Goal: Information Seeking & Learning: Learn about a topic

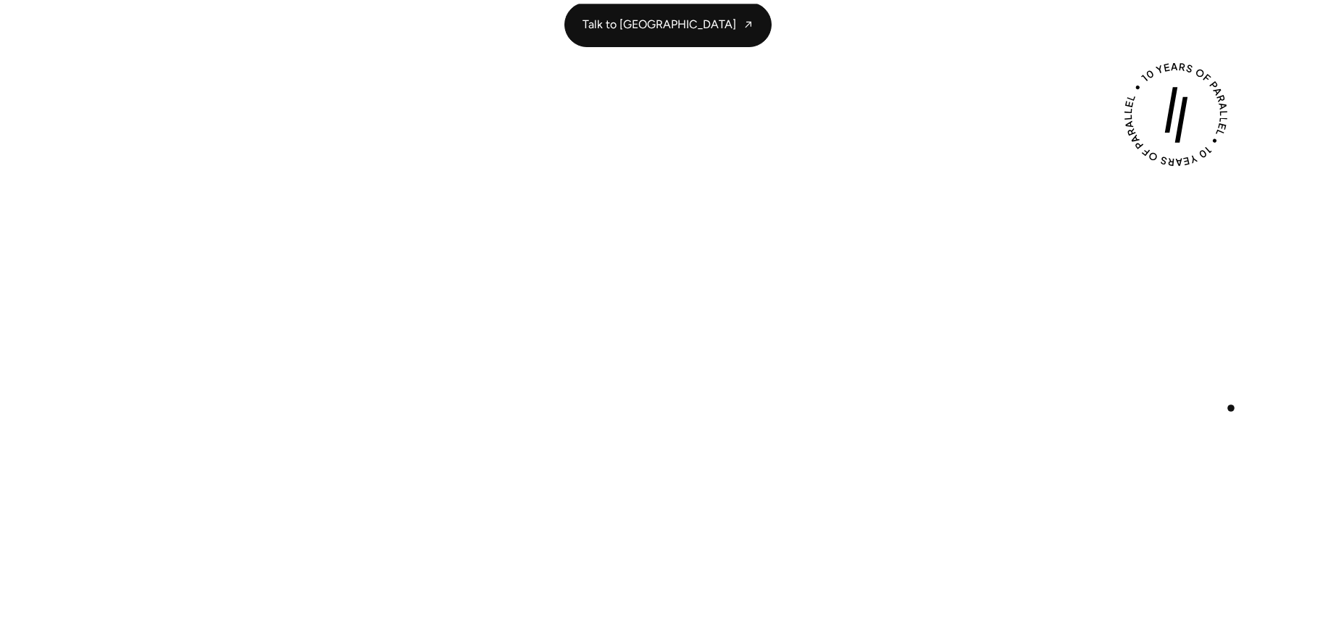
scroll to position [350, 0]
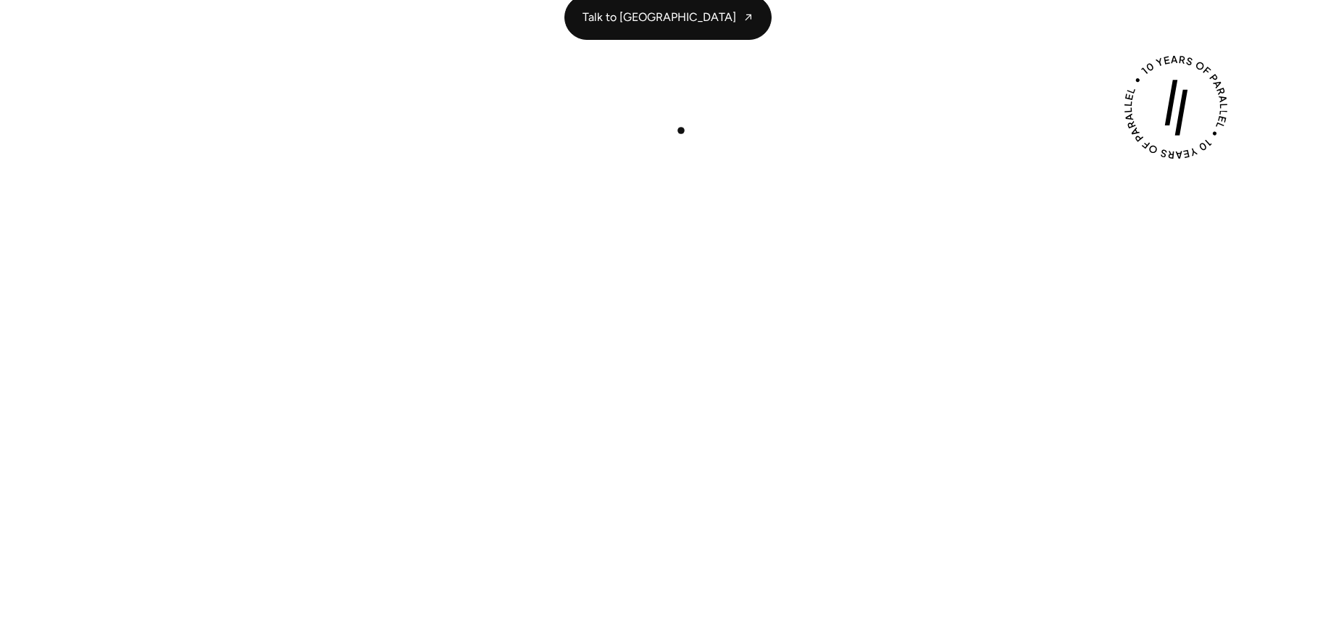
click at [678, 129] on div "Play with Sound" at bounding box center [667, 389] width 985 height 554
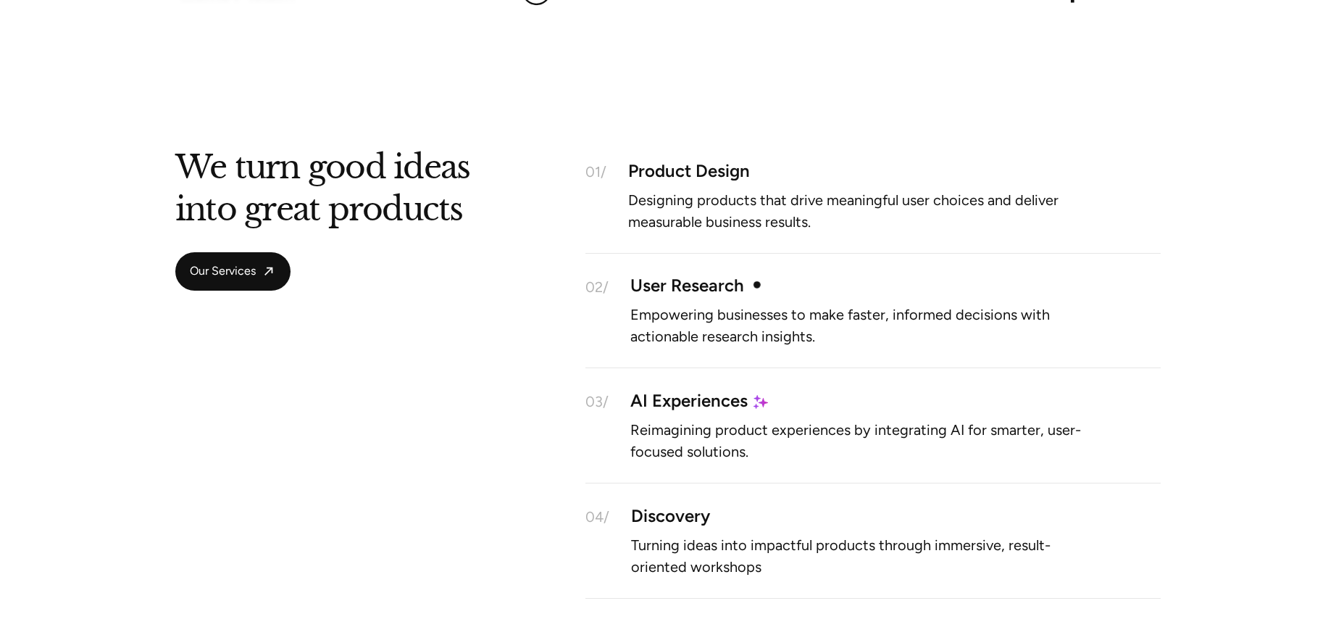
scroll to position [1215, 0]
click at [682, 163] on div "Product Design" at bounding box center [894, 169] width 532 height 12
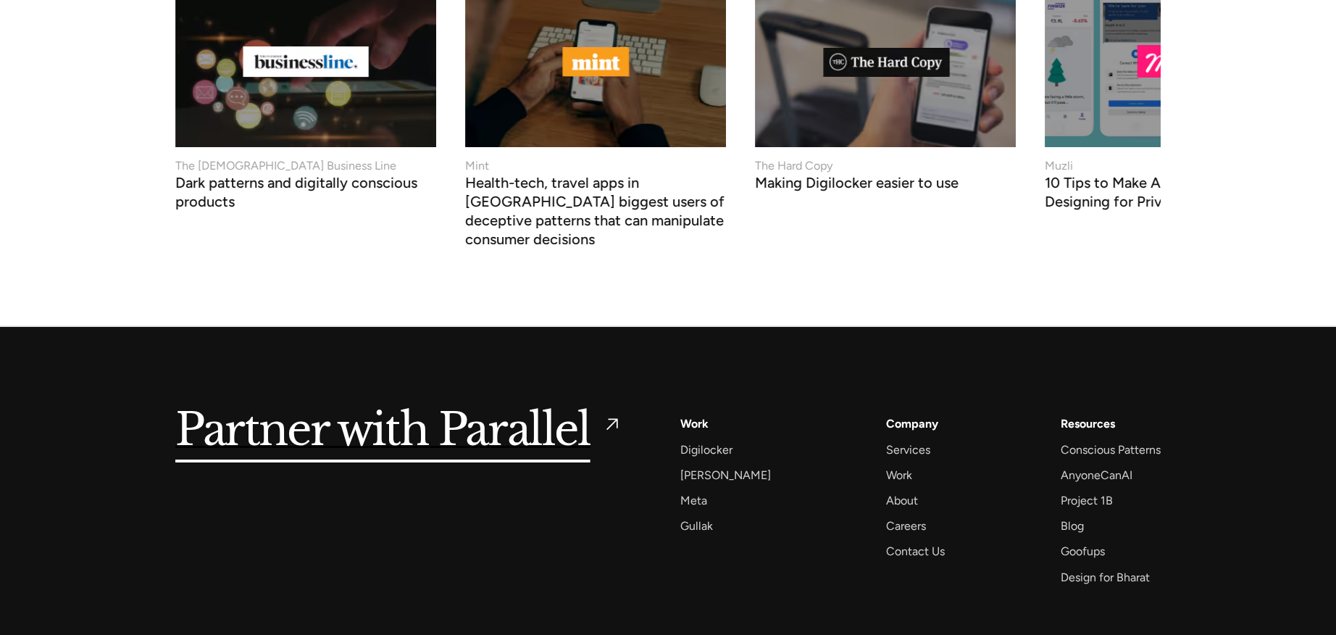
scroll to position [5796, 0]
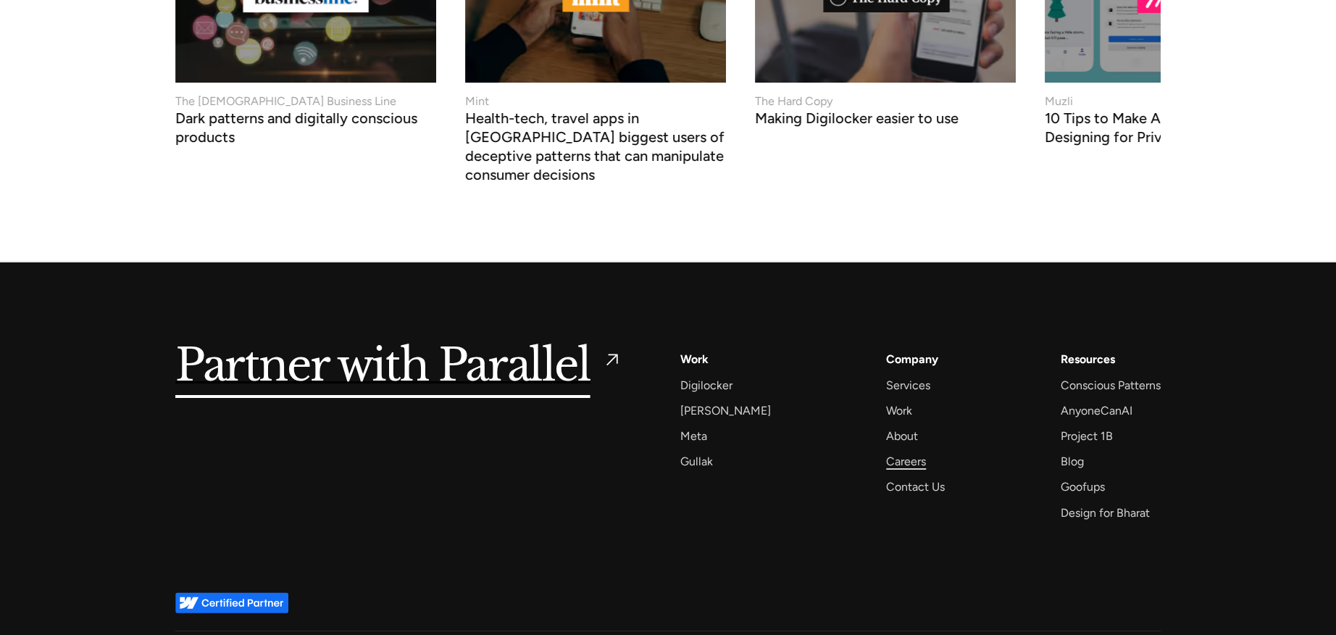
click at [886, 451] on div "Careers" at bounding box center [906, 461] width 40 height 20
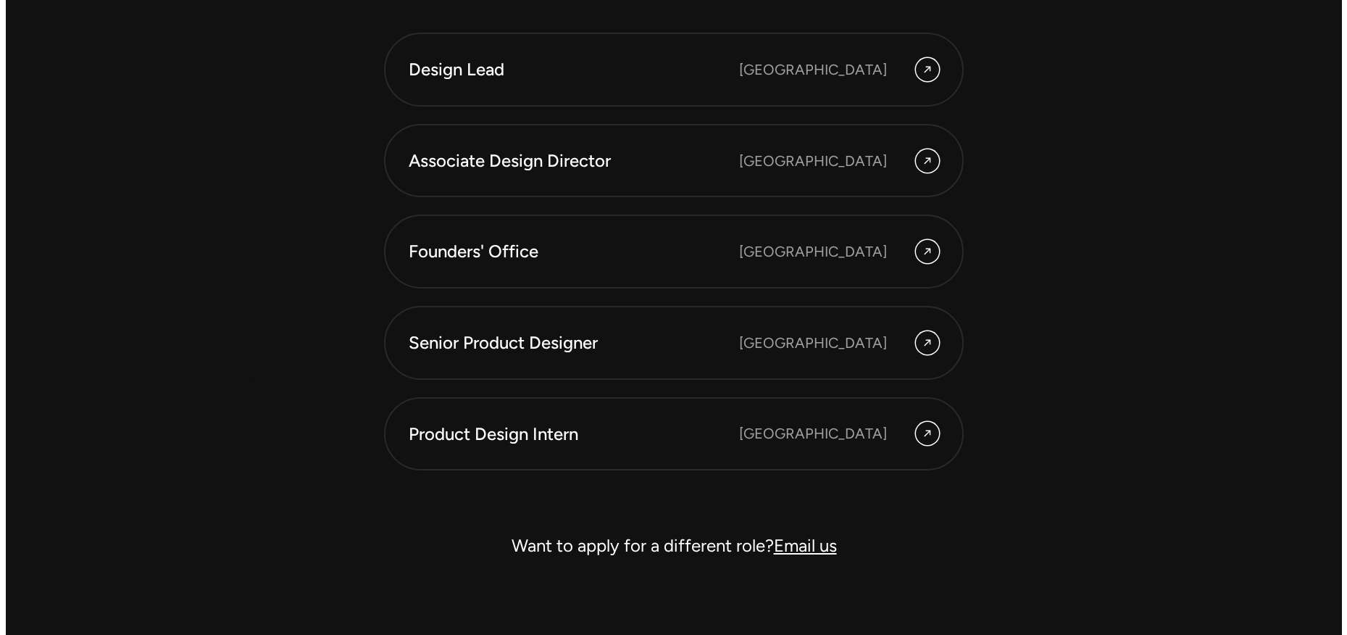
scroll to position [4185, 0]
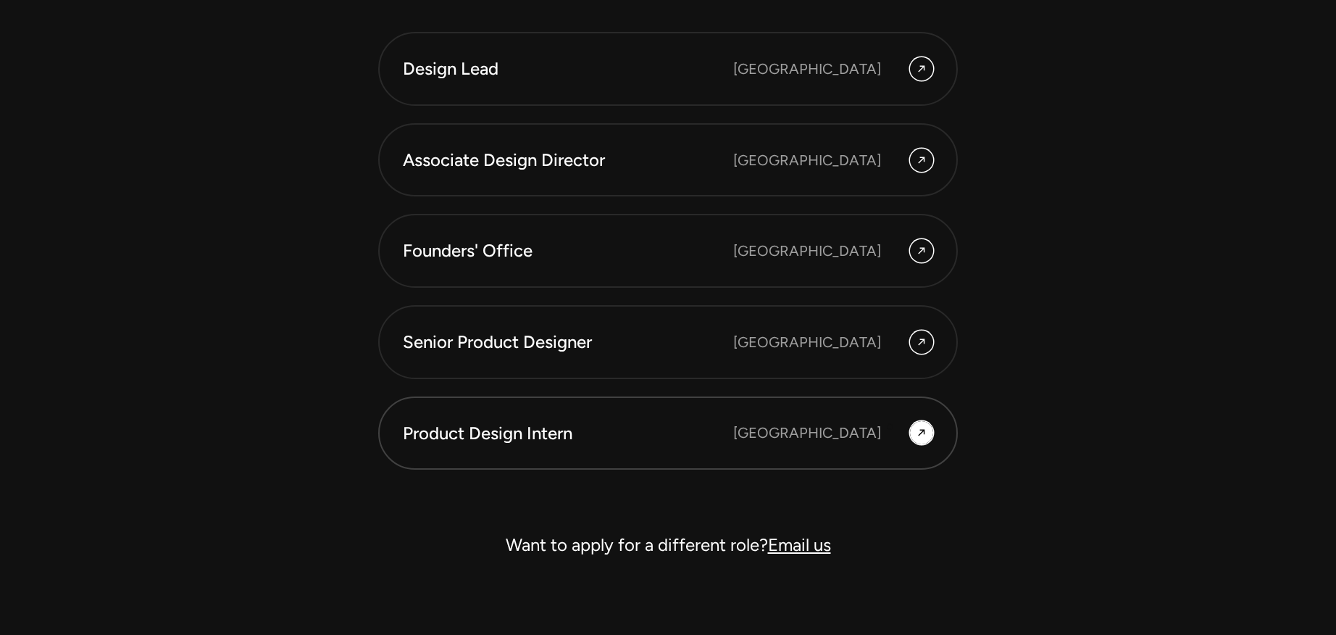
click at [890, 427] on div "Bangalore" at bounding box center [833, 432] width 200 height 23
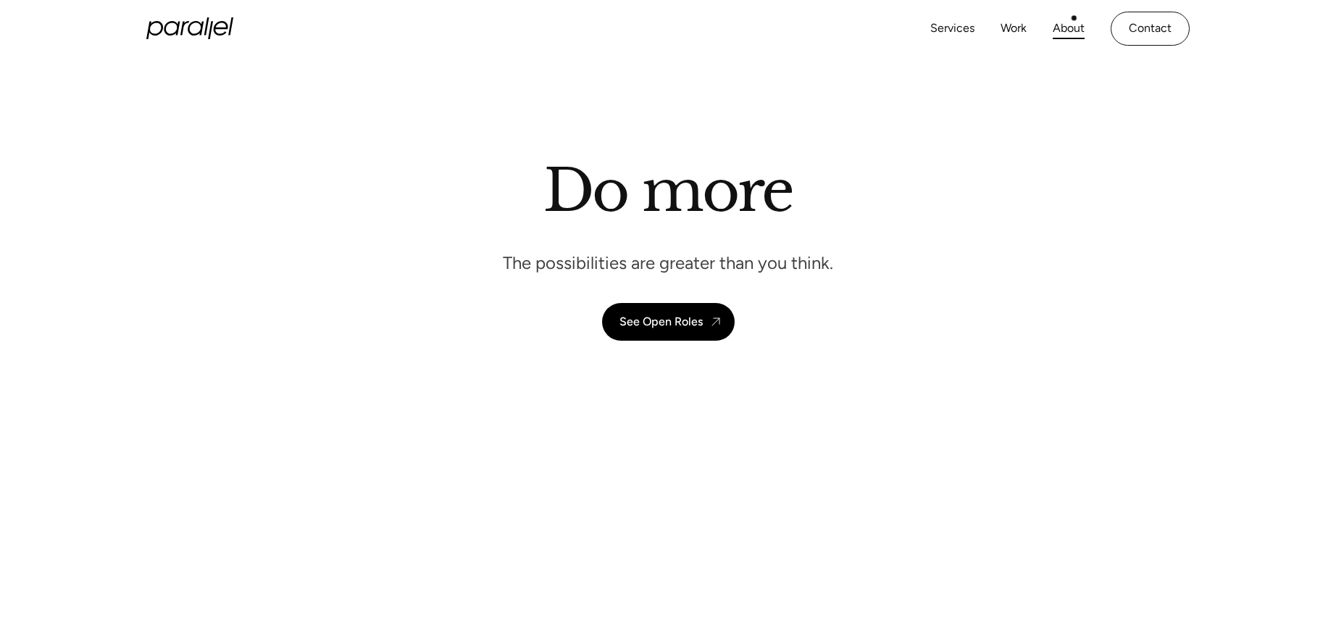
click at [1073, 20] on link "About" at bounding box center [1068, 28] width 32 height 21
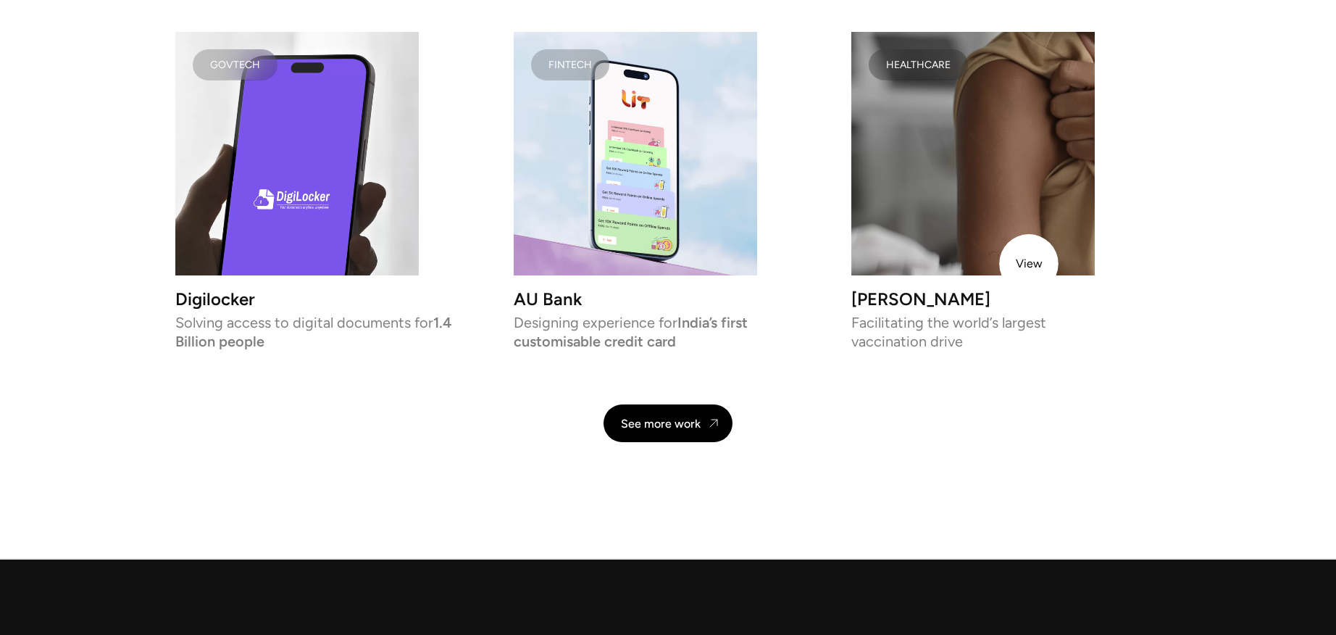
scroll to position [3488, 0]
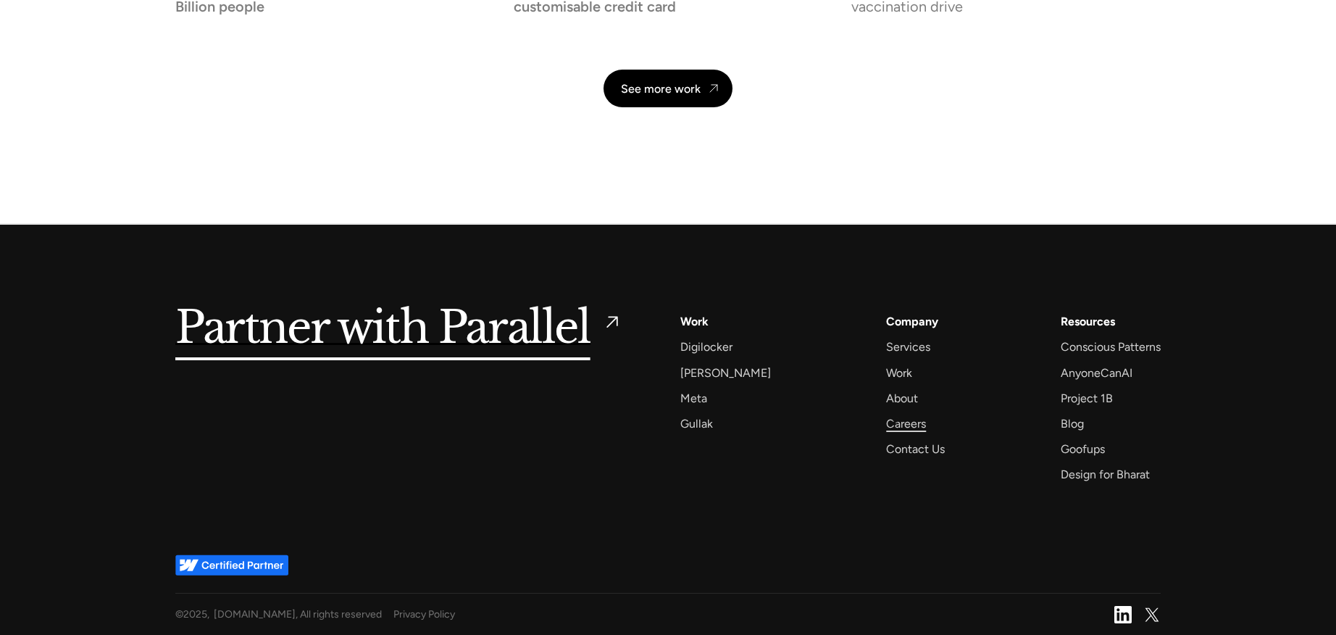
click at [895, 421] on div "Careers" at bounding box center [906, 424] width 40 height 20
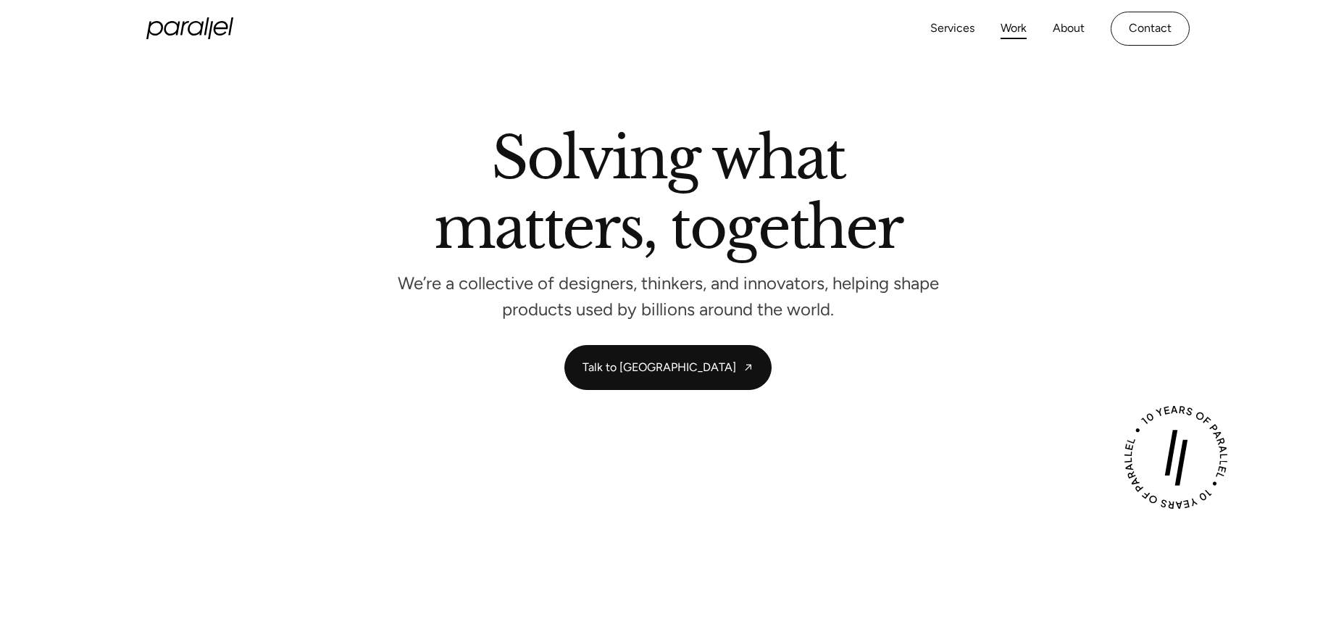
click at [1001, 28] on link "Work" at bounding box center [1013, 28] width 26 height 21
